Goal: Browse casually: Explore the website without a specific task or goal

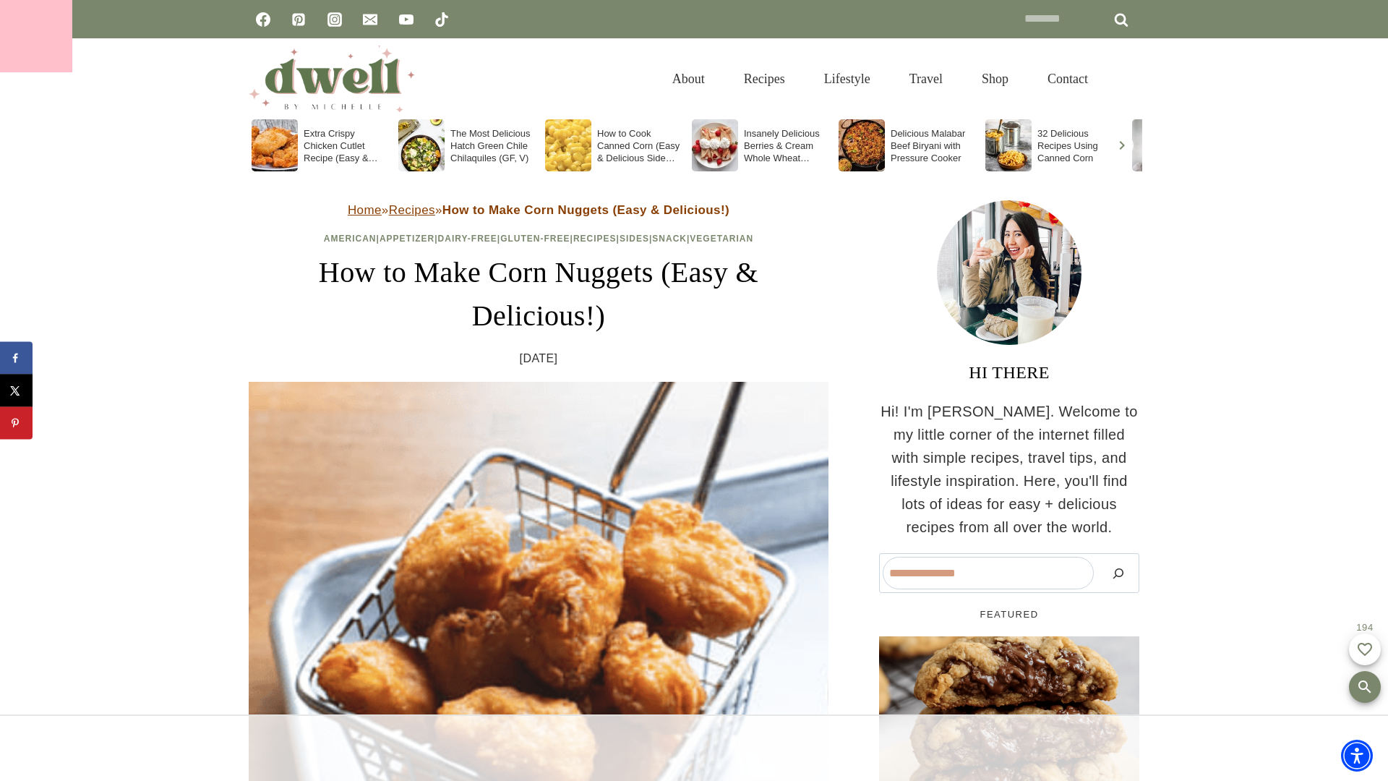
click at [36, 36] on div at bounding box center [36, 36] width 72 height 72
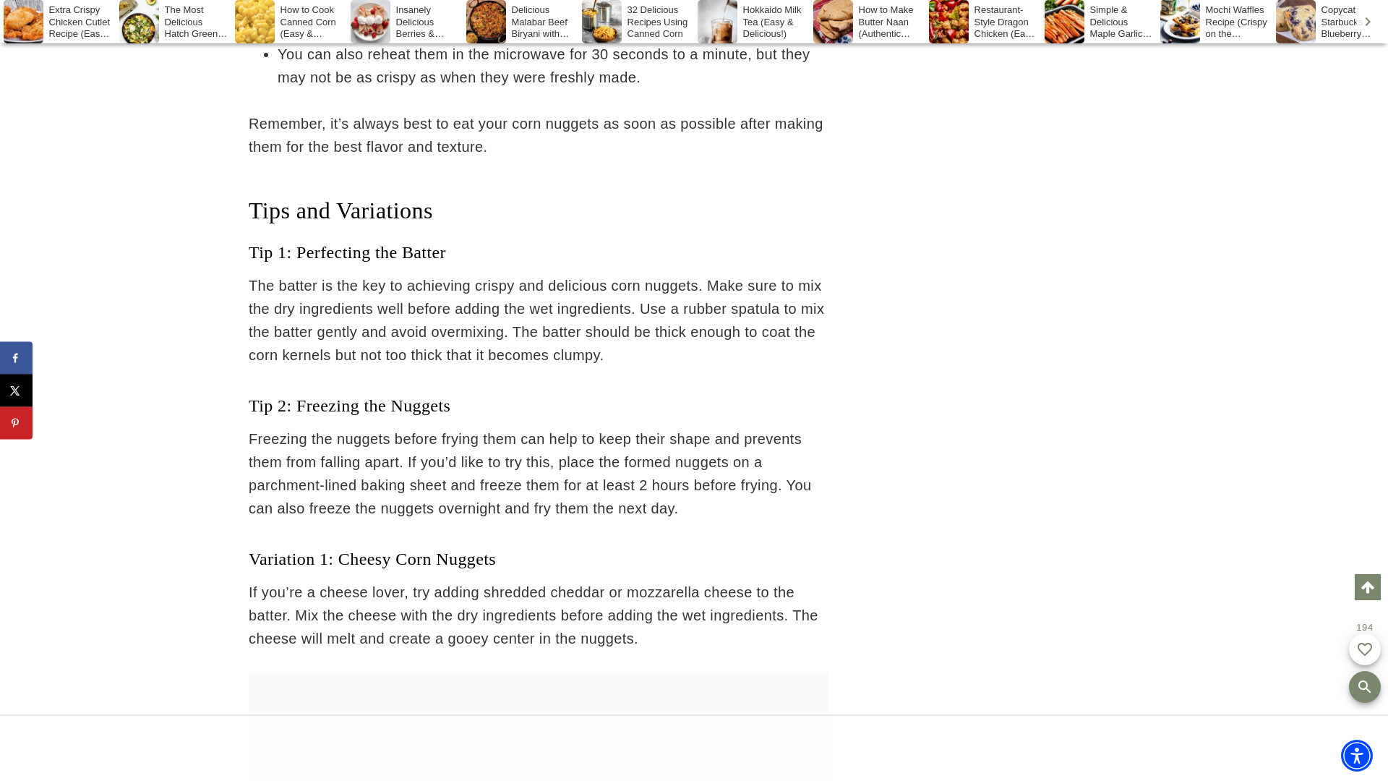
scroll to position [9368, 0]
